Goal: Find contact information: Find contact information

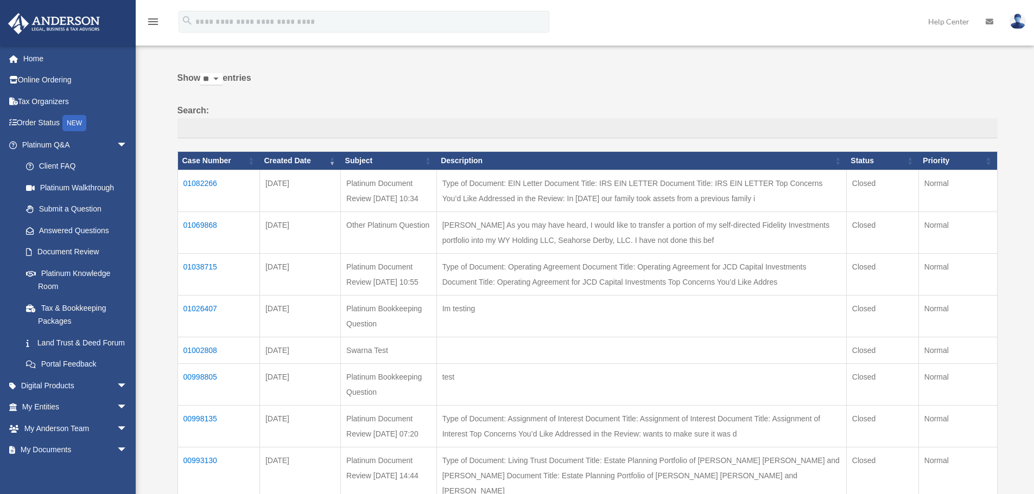
scroll to position [109, 0]
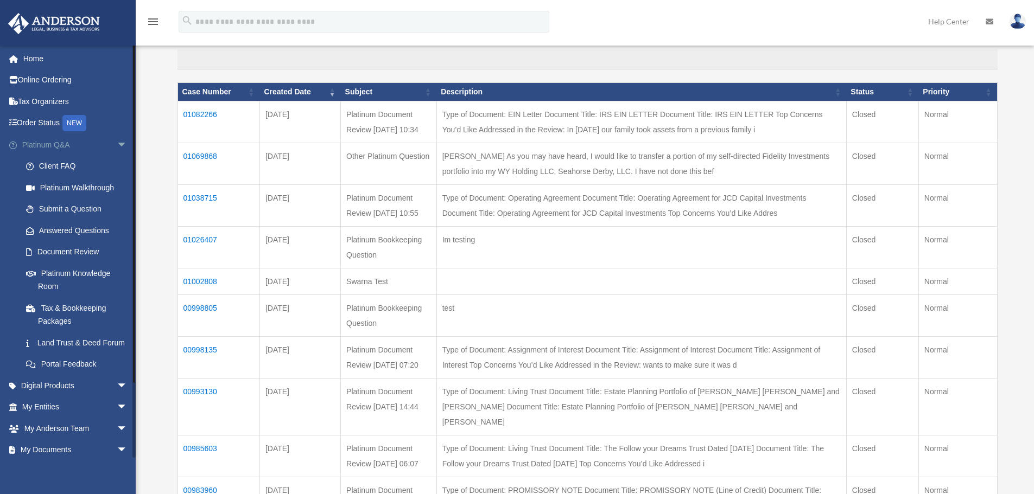
click at [117, 145] on span "arrow_drop_down" at bounding box center [128, 145] width 22 height 22
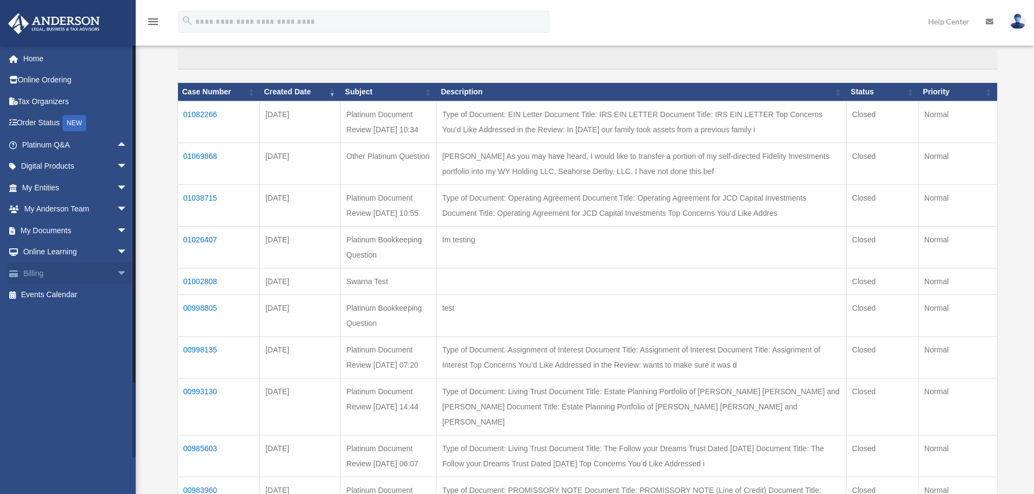
click at [117, 275] on span "arrow_drop_down" at bounding box center [128, 274] width 22 height 22
click at [117, 275] on span "arrow_drop_up" at bounding box center [128, 274] width 22 height 22
click at [117, 252] on span "arrow_drop_down" at bounding box center [128, 253] width 22 height 22
click at [56, 314] on link "Resources" at bounding box center [79, 317] width 129 height 22
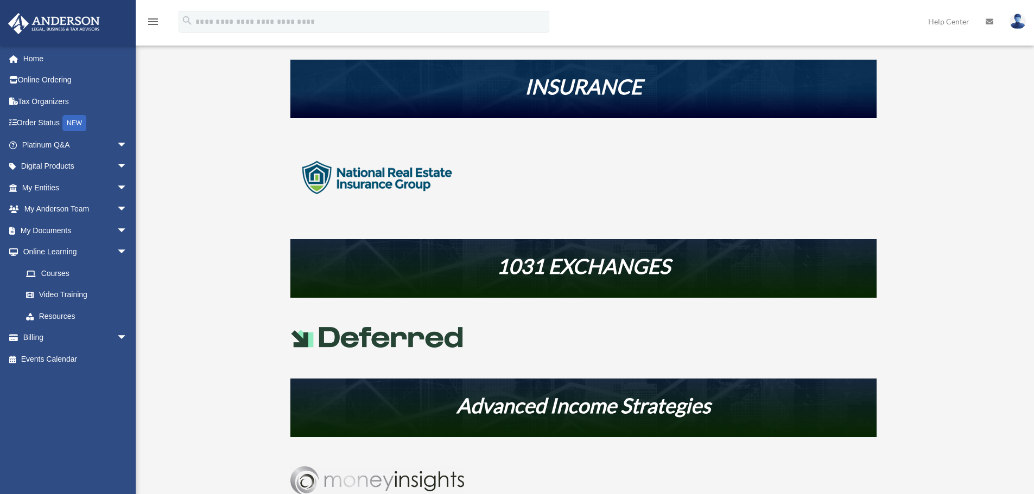
scroll to position [380, 0]
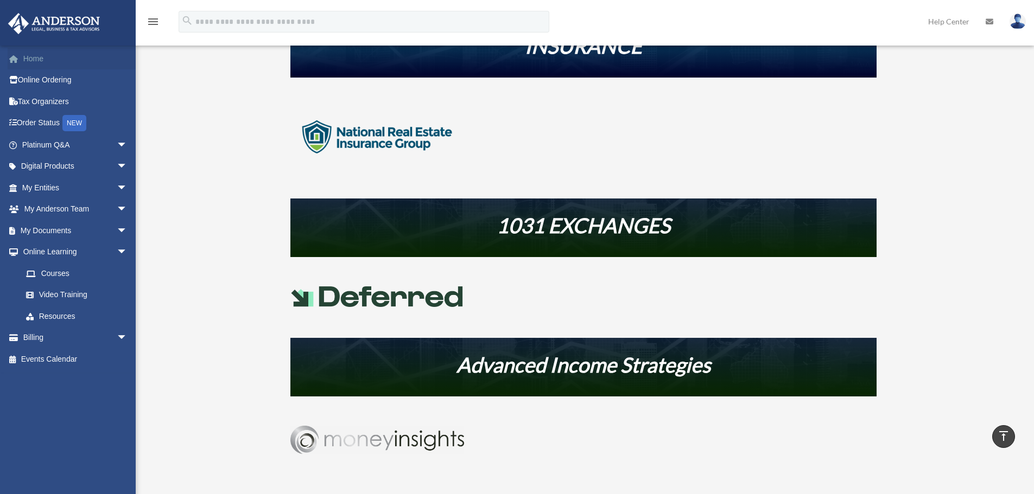
click at [64, 62] on link "Home" at bounding box center [76, 59] width 136 height 22
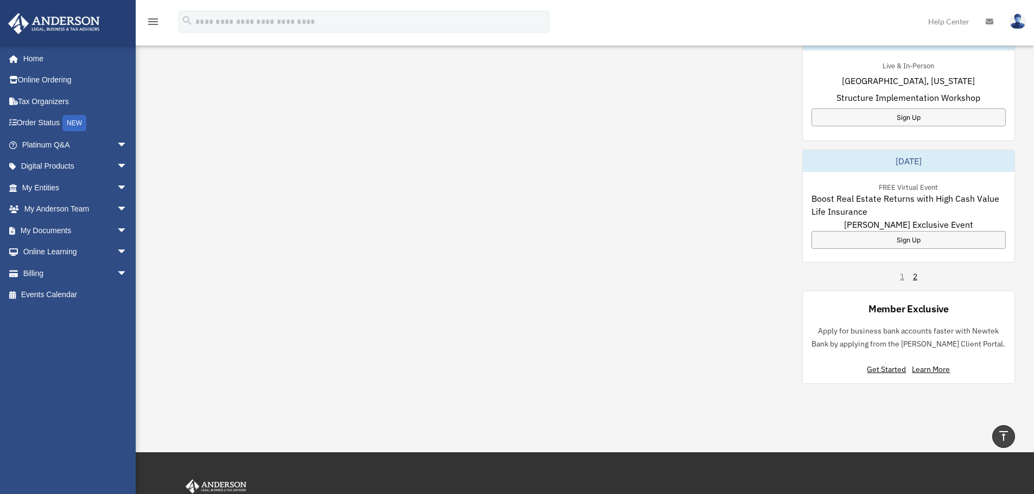
scroll to position [627, 0]
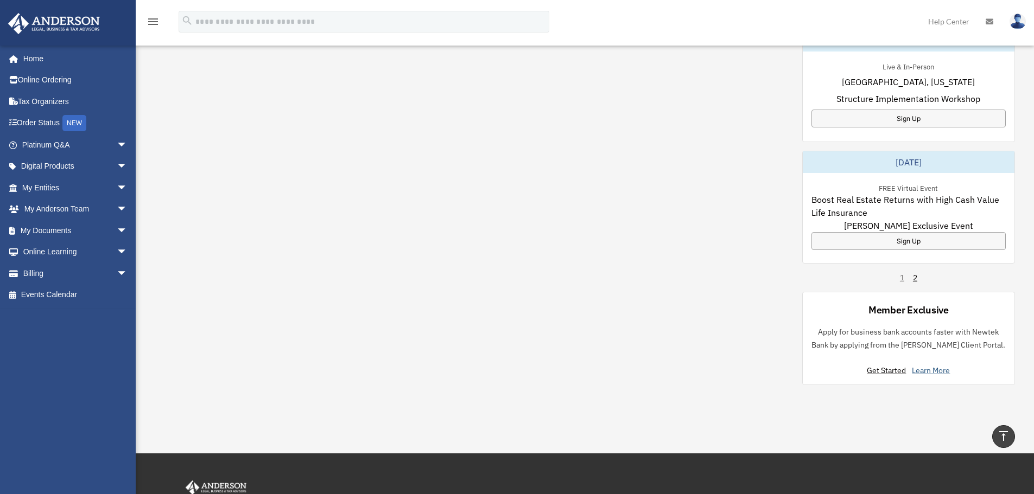
click at [931, 371] on link "Learn More" at bounding box center [931, 371] width 38 height 10
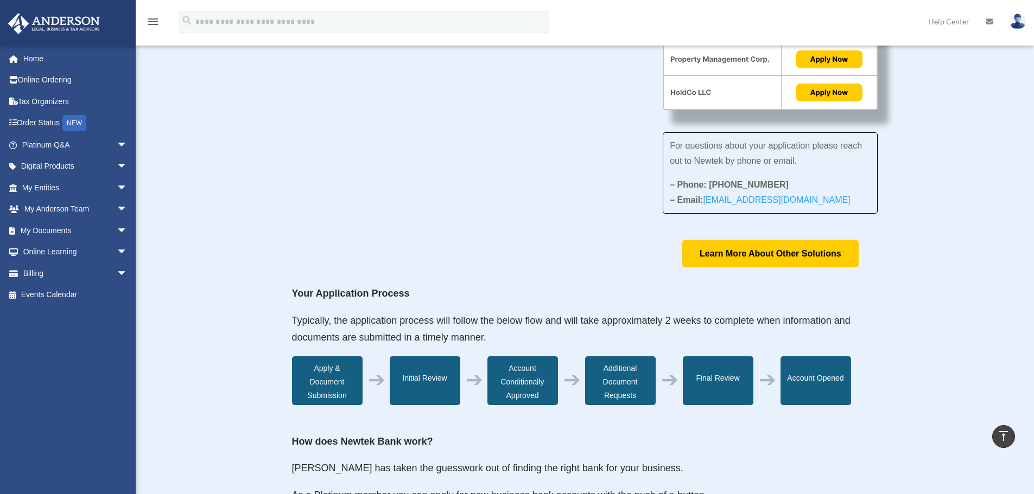
scroll to position [109, 0]
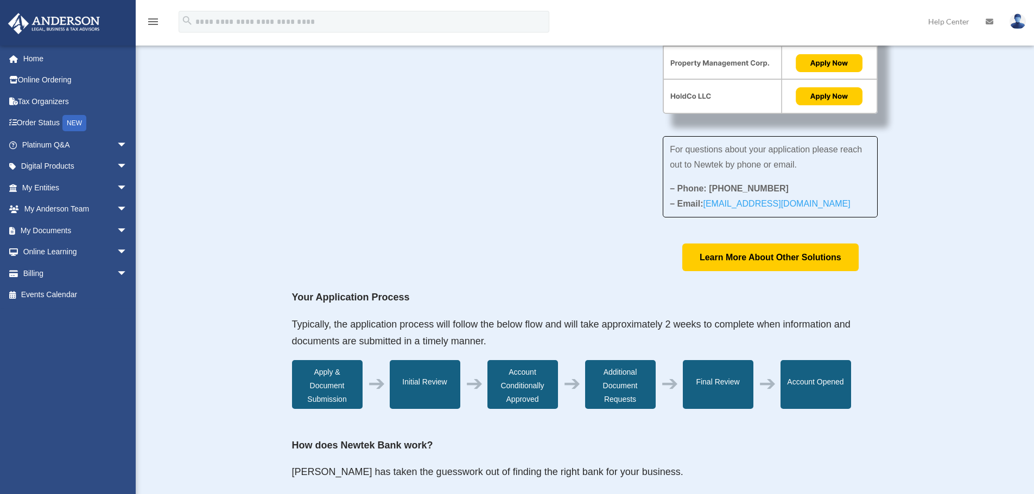
drag, startPoint x: 843, startPoint y: 204, endPoint x: 668, endPoint y: 194, distance: 175.6
click at [668, 194] on div "For questions about your application please reach out to Newtek by phone or ema…" at bounding box center [770, 176] width 215 height 81
copy p "– Phone: 866-820-8891 – Email: BusinessSupport@newtekone.com"
click at [803, 164] on p "For questions about your application please reach out to Newtek by phone or ema…" at bounding box center [770, 161] width 201 height 39
drag, startPoint x: 802, startPoint y: 164, endPoint x: 671, endPoint y: 152, distance: 131.4
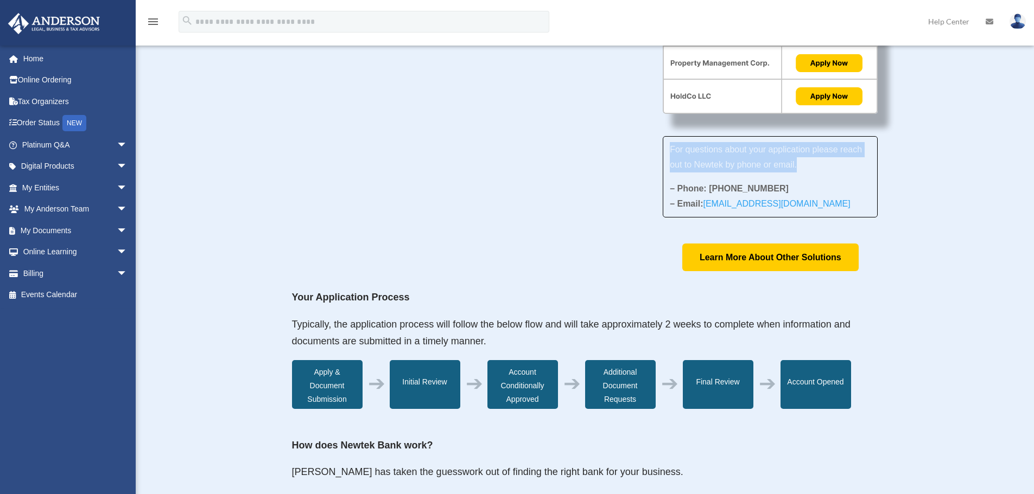
click at [671, 152] on p "For questions about your application please reach out to Newtek by phone or ema…" at bounding box center [770, 161] width 201 height 39
copy span "For questions about your application please reach out to Newtek by phone or ema…"
